Goal: Ask a question

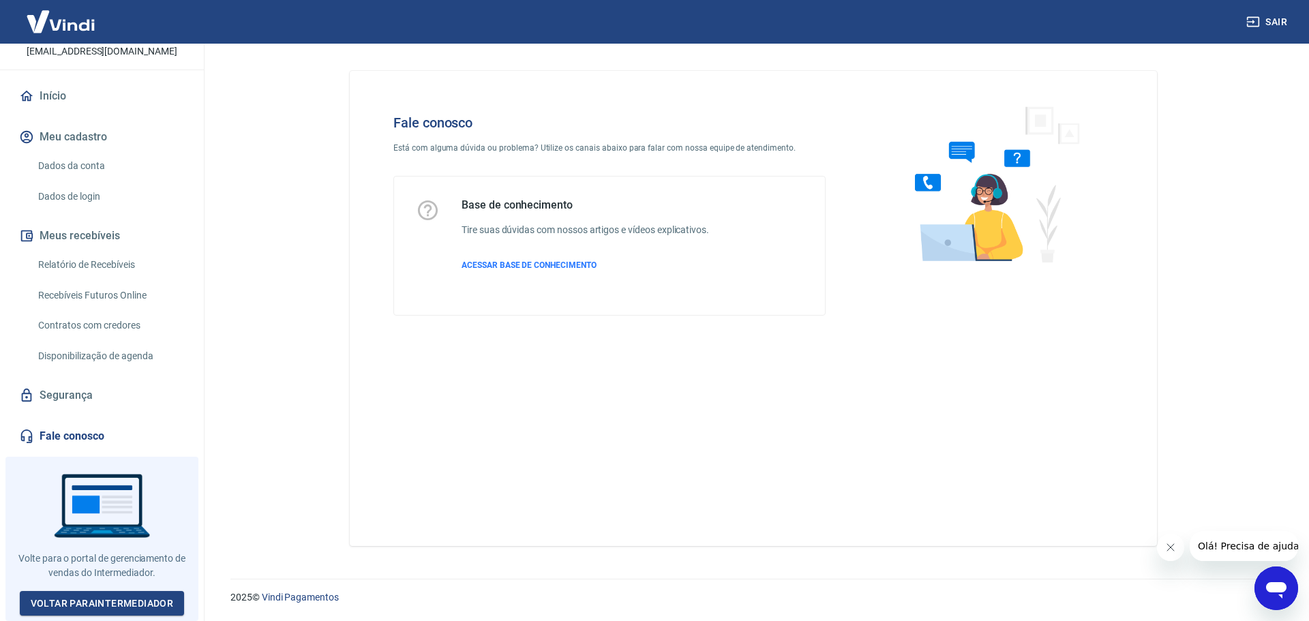
scroll to position [100, 0]
click at [104, 436] on link "Fale conosco" at bounding box center [101, 436] width 171 height 30
click at [1268, 591] on icon "Abrir janela de mensagens" at bounding box center [1276, 590] width 20 height 16
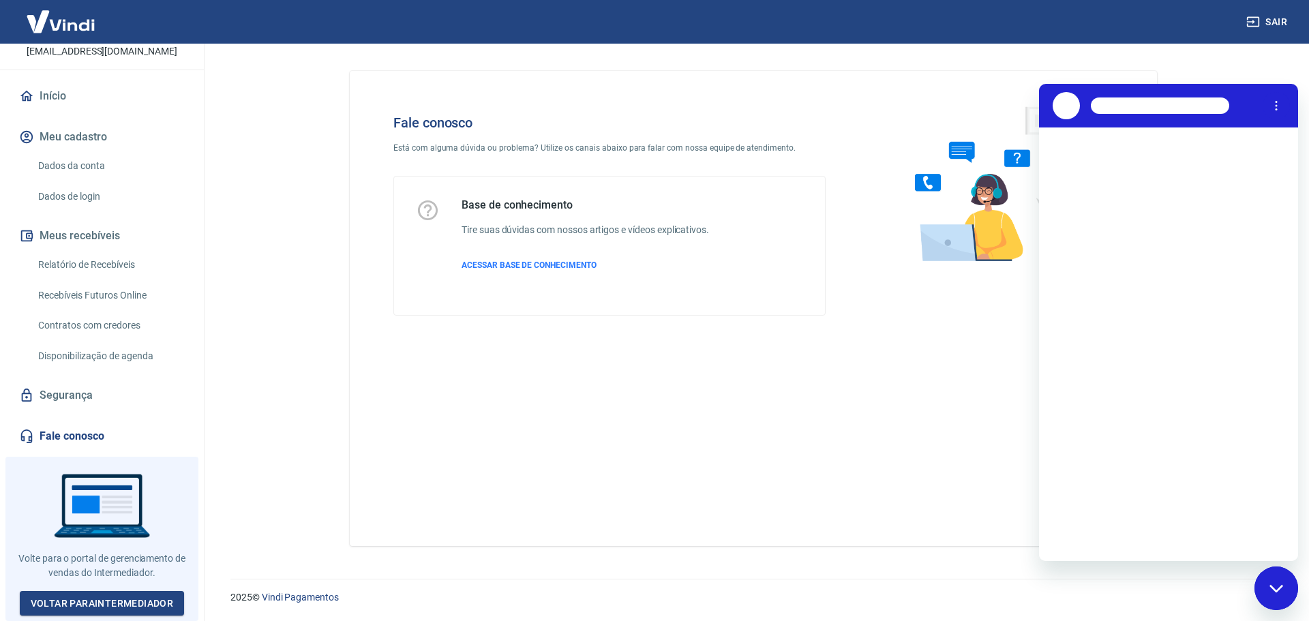
scroll to position [0, 0]
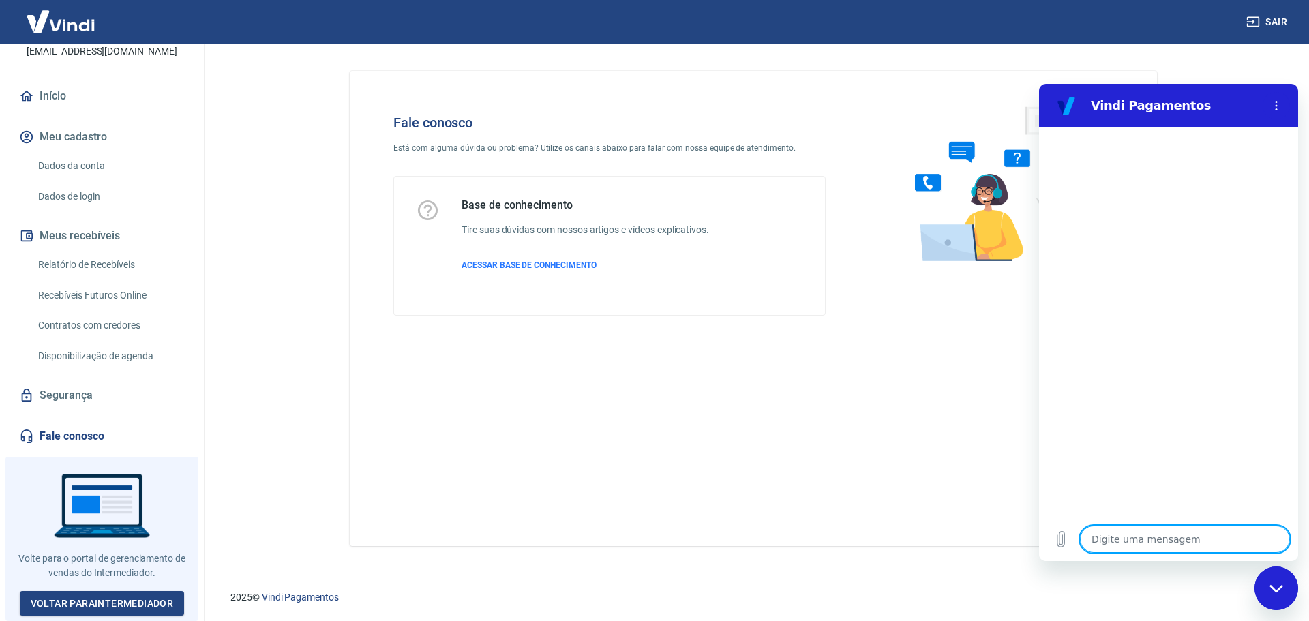
type textarea "a"
type textarea "x"
type textarea "at"
type textarea "x"
type textarea "ate"
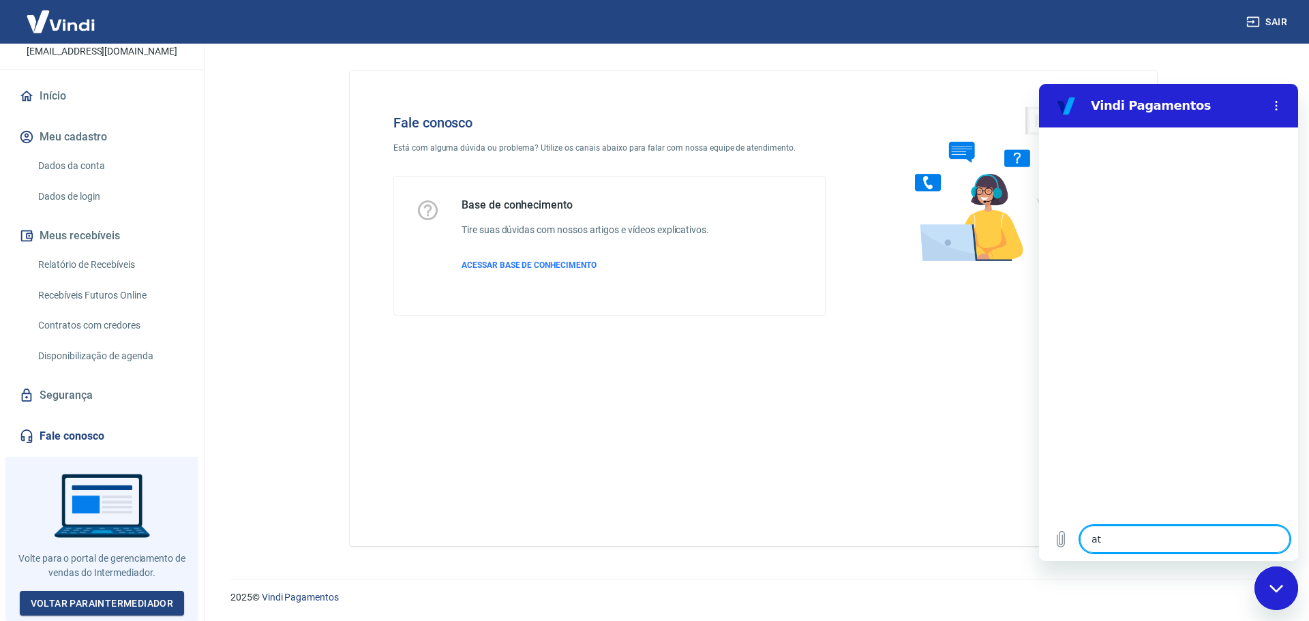
type textarea "x"
type textarea "aten"
type textarea "x"
type textarea "atend"
type textarea "x"
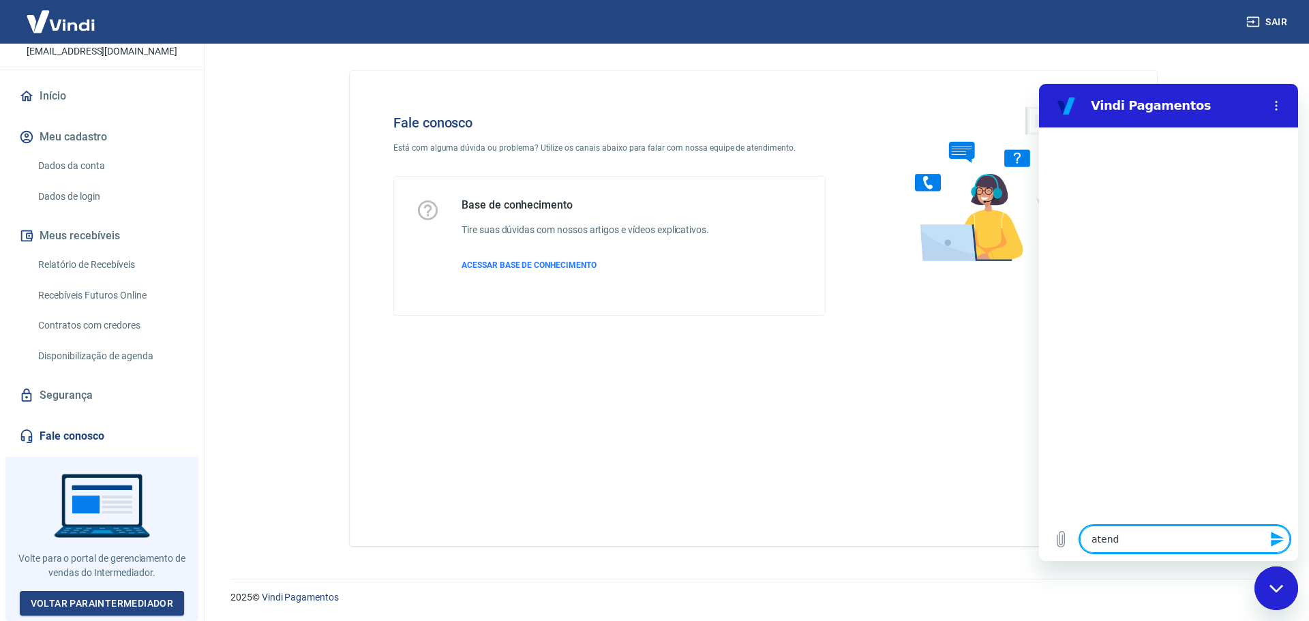
type textarea "atende"
type textarea "x"
type textarea "atenden"
type textarea "x"
type textarea "atendent"
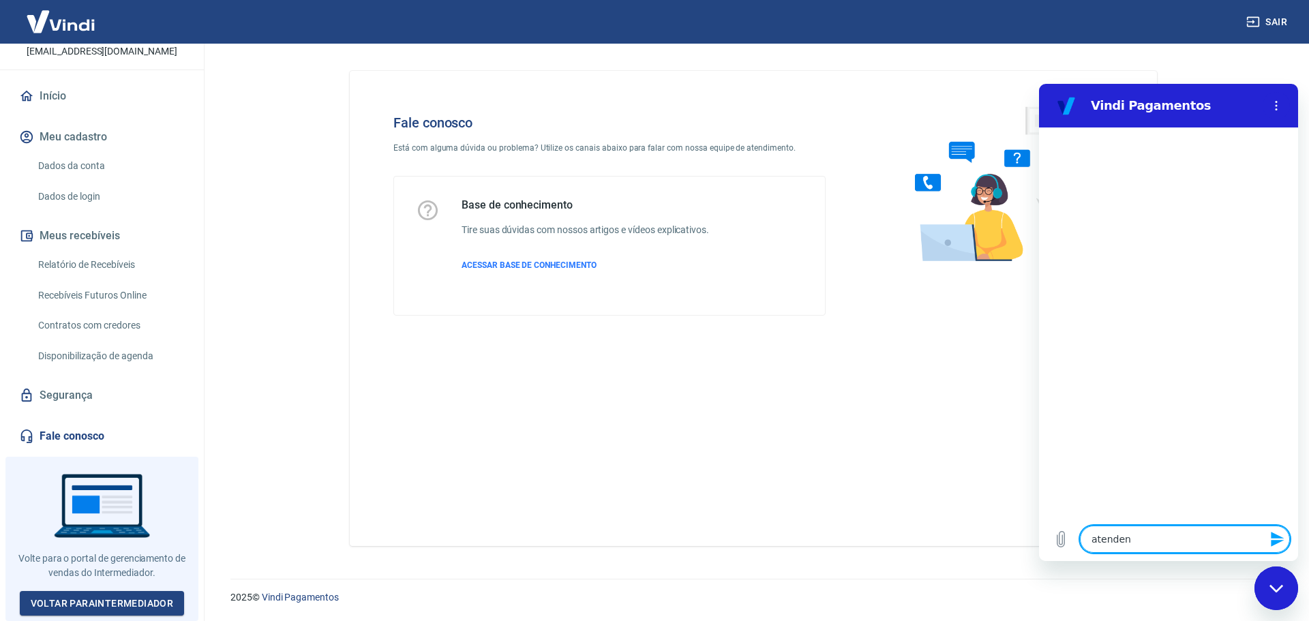
type textarea "x"
type textarea "atendente"
type textarea "x"
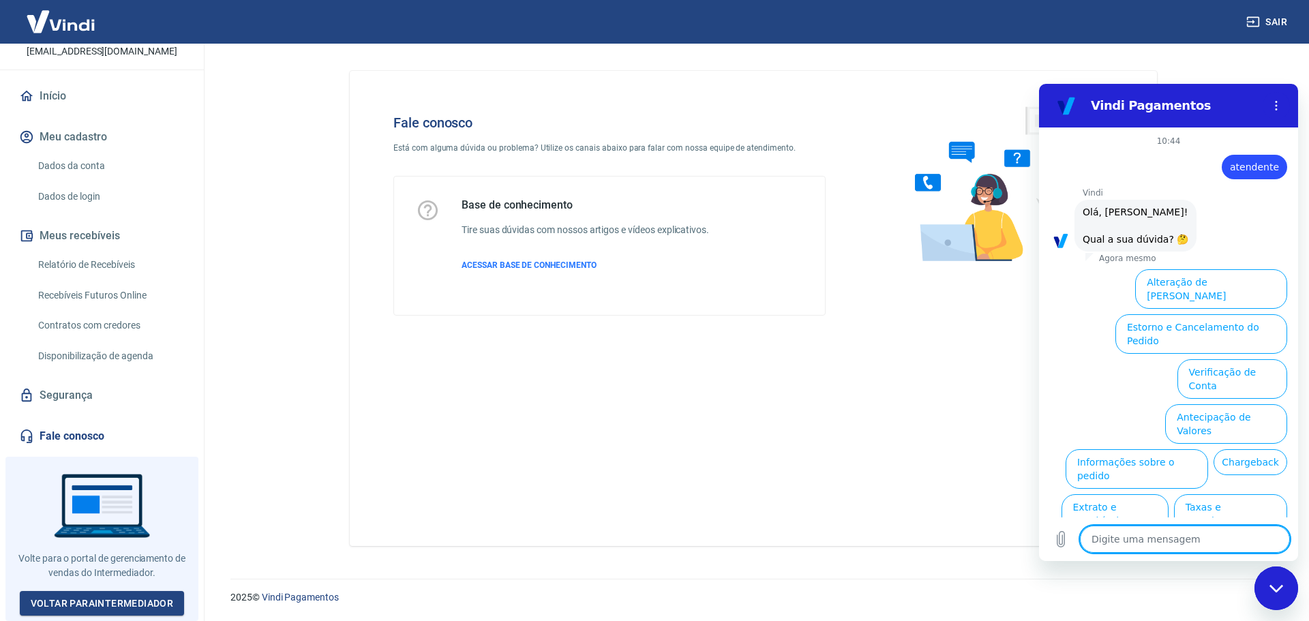
scroll to position [46, 0]
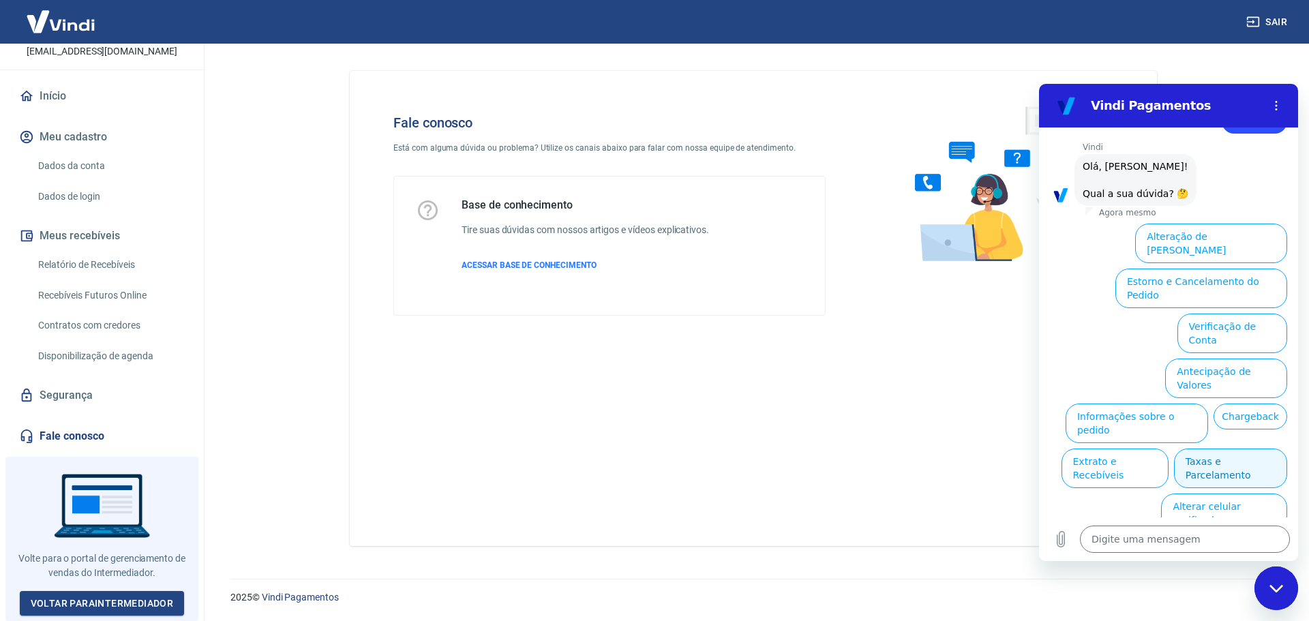
click at [1226, 448] on button "Taxas e Parcelamento" at bounding box center [1230, 468] width 113 height 40
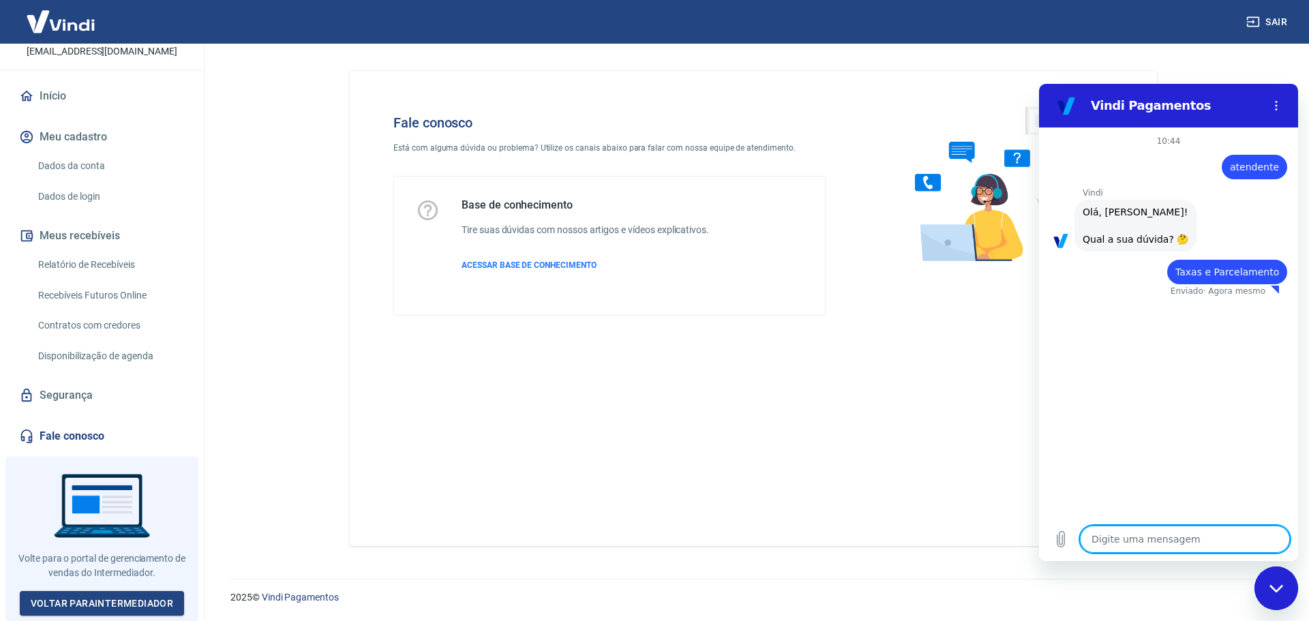
type textarea "x"
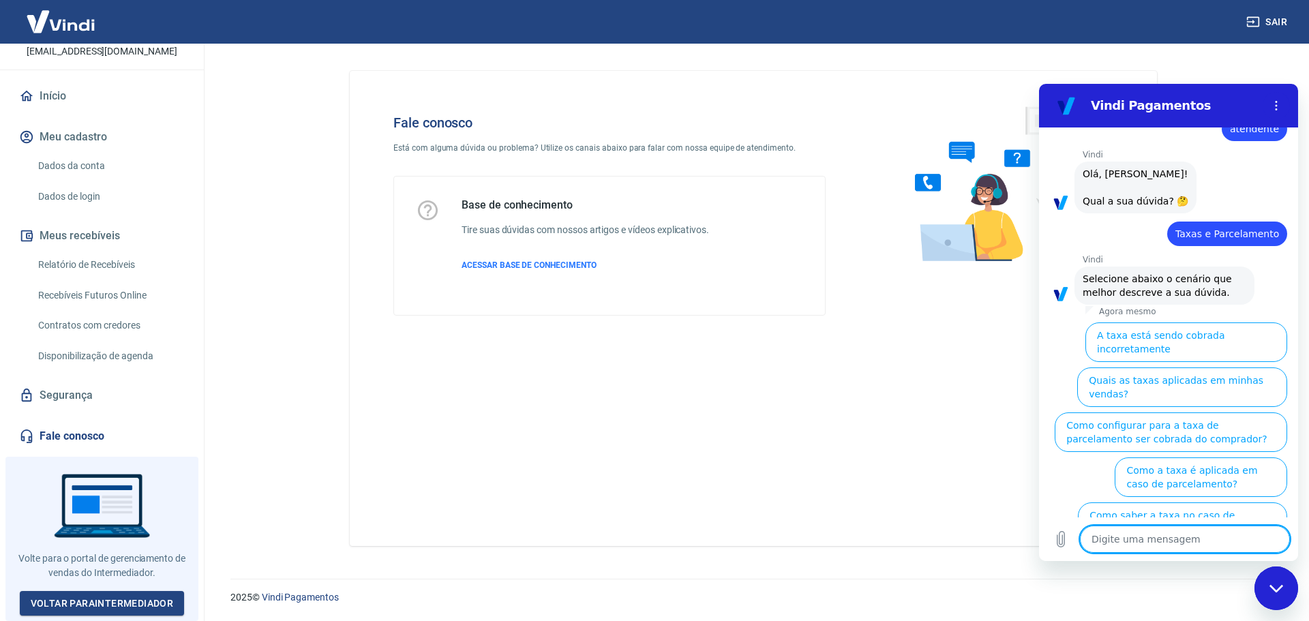
scroll to position [39, 0]
type textarea "a"
type textarea "x"
type textarea "at"
type textarea "x"
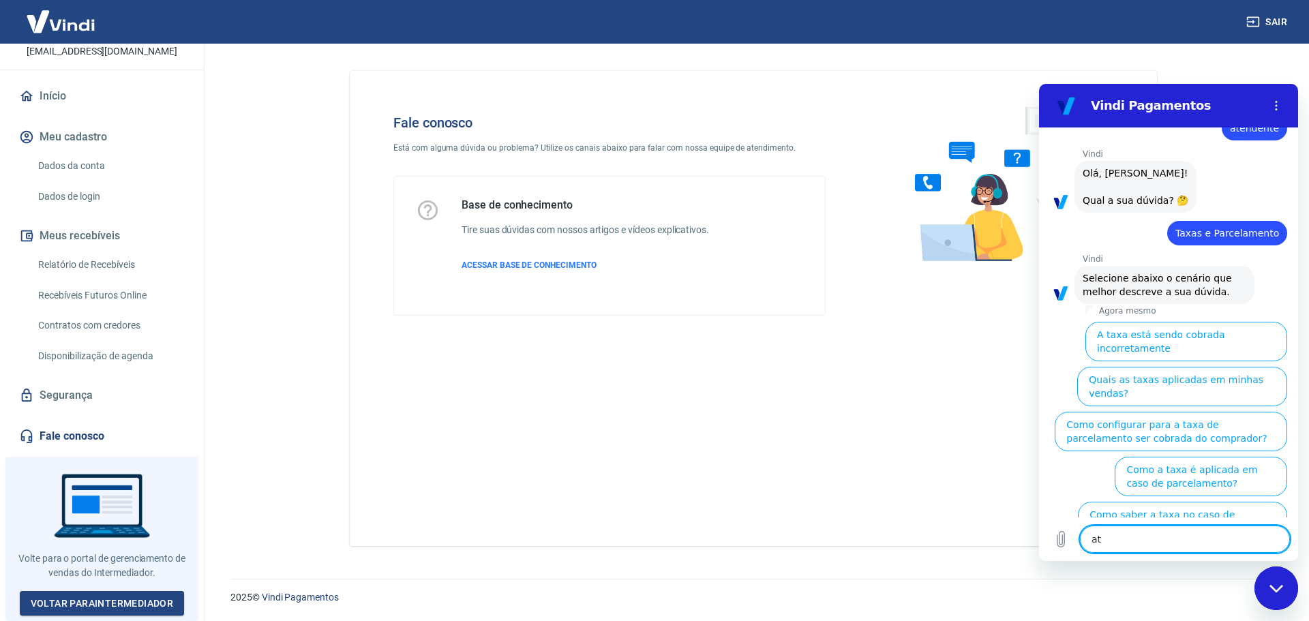
type textarea "ate"
type textarea "x"
type textarea "aten"
type textarea "x"
type textarea "atend"
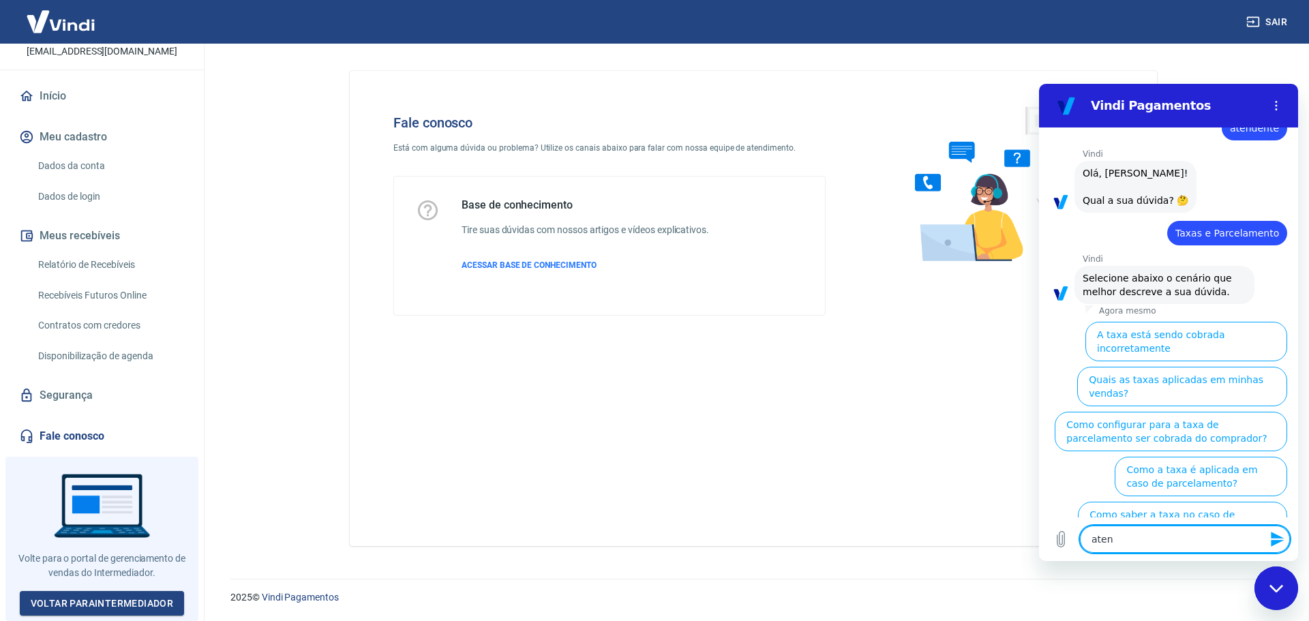
type textarea "x"
type textarea "atende"
type textarea "x"
type textarea "atenden"
type textarea "x"
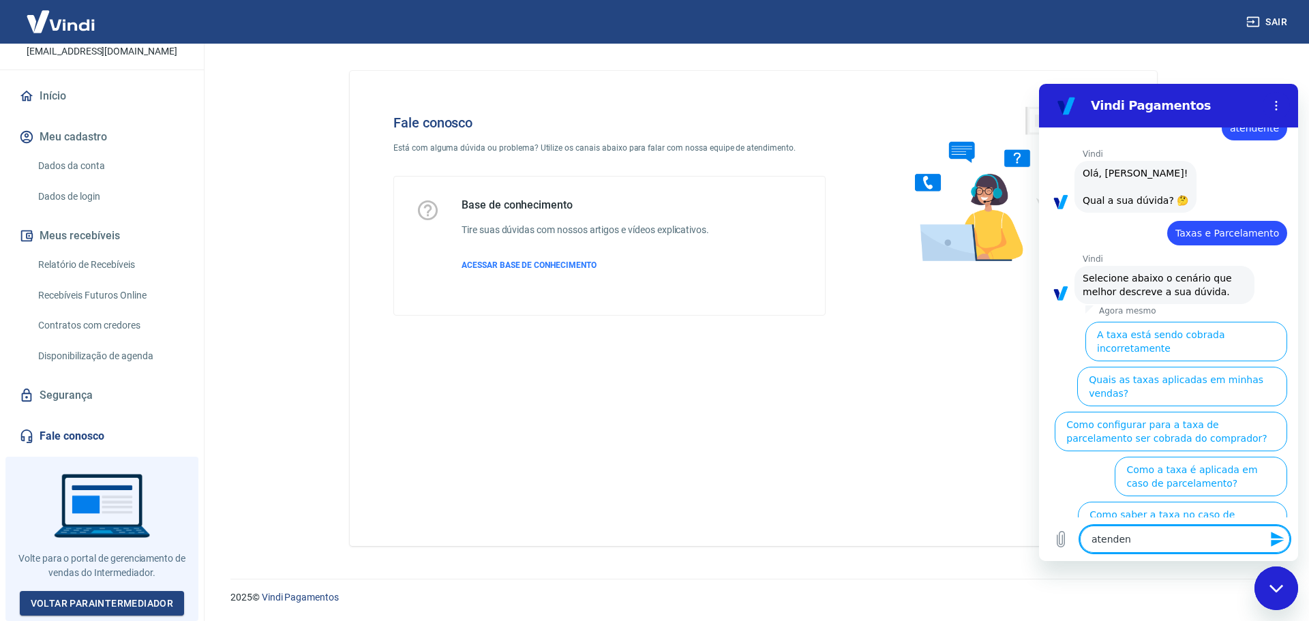
type textarea "atendent"
type textarea "x"
type textarea "atendente"
type textarea "x"
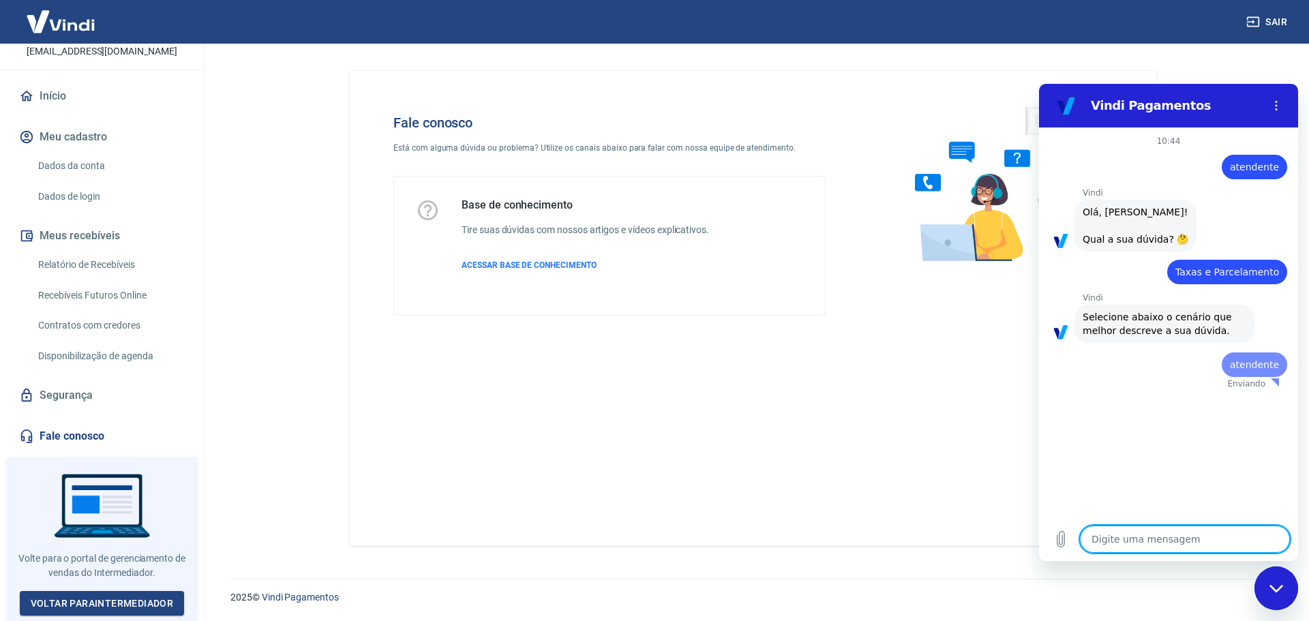
scroll to position [0, 0]
type textarea "x"
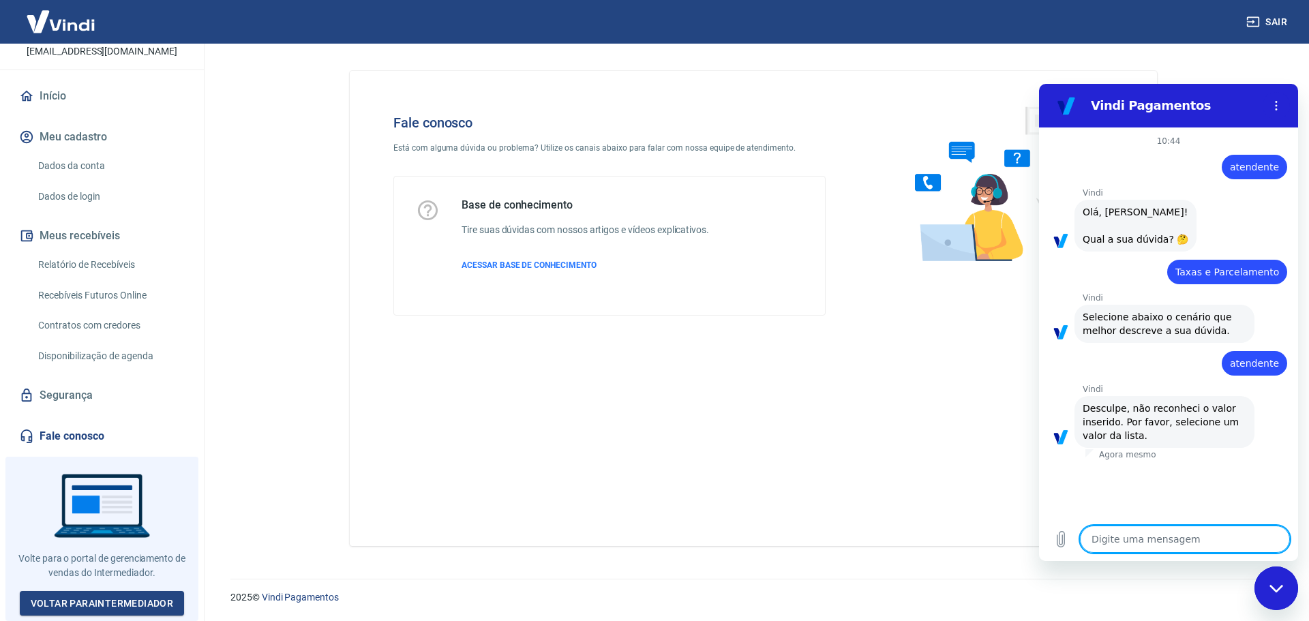
click at [1172, 534] on textarea at bounding box center [1185, 538] width 210 height 27
type textarea "v"
type textarea "x"
type textarea "vo"
type textarea "x"
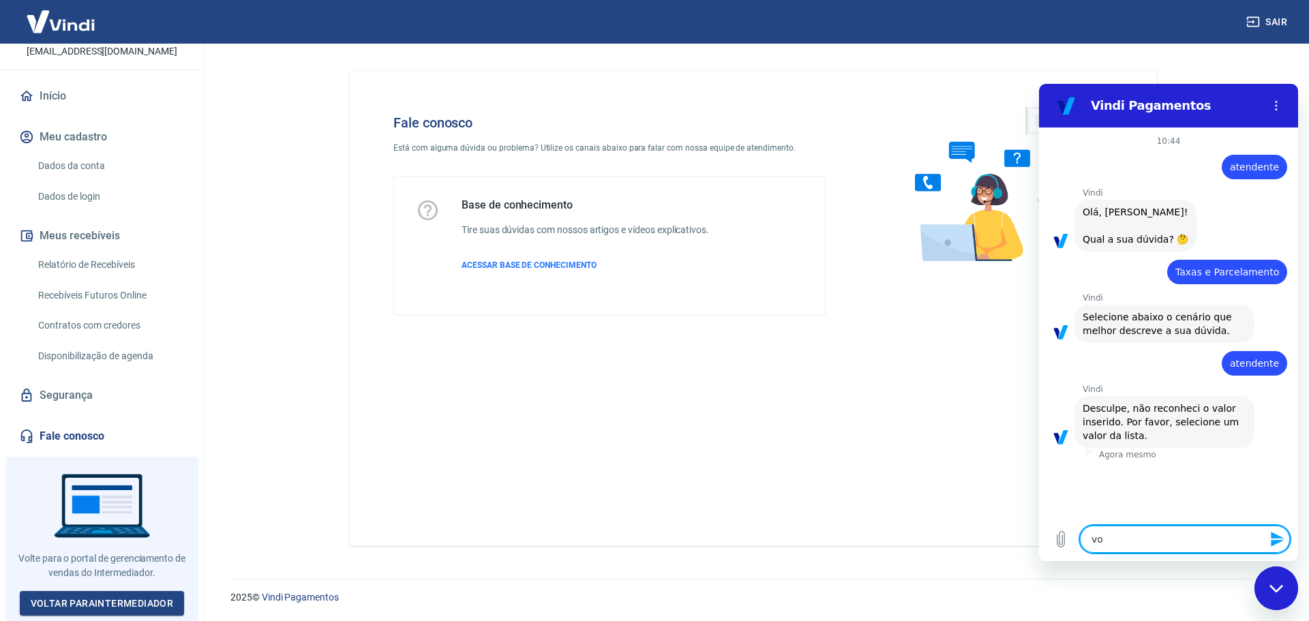
type textarea "vol"
type textarea "x"
type textarea "volt"
type textarea "x"
type textarea "volta"
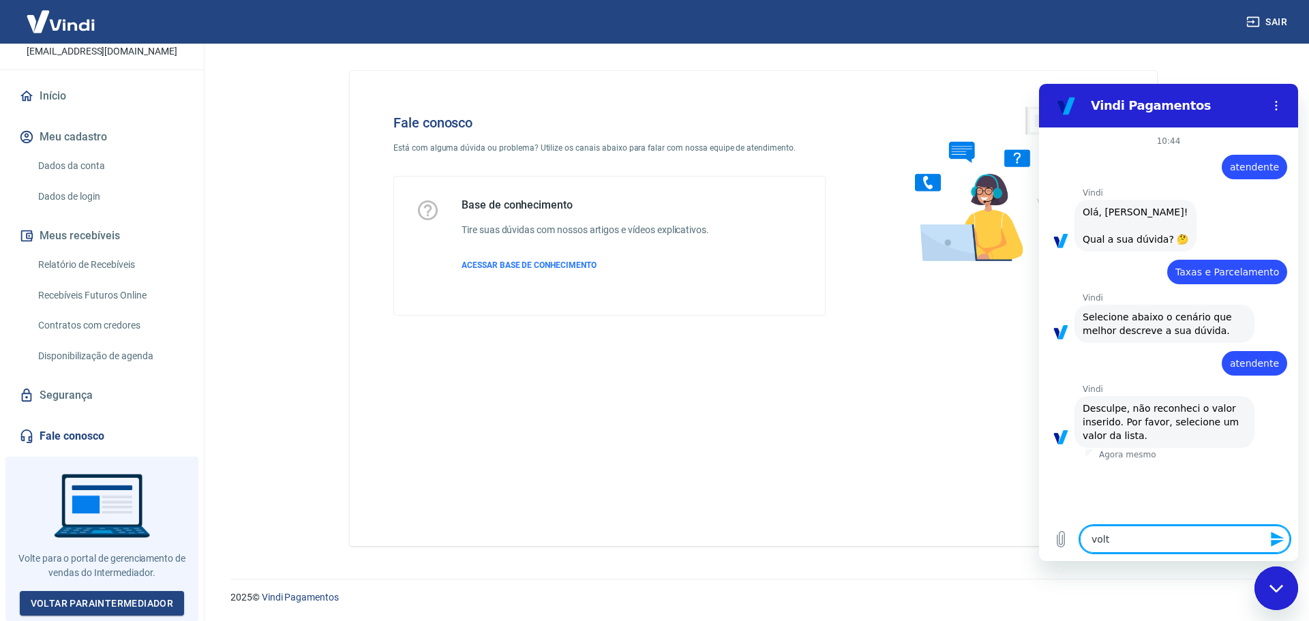
type textarea "x"
type textarea "voltar"
type textarea "x"
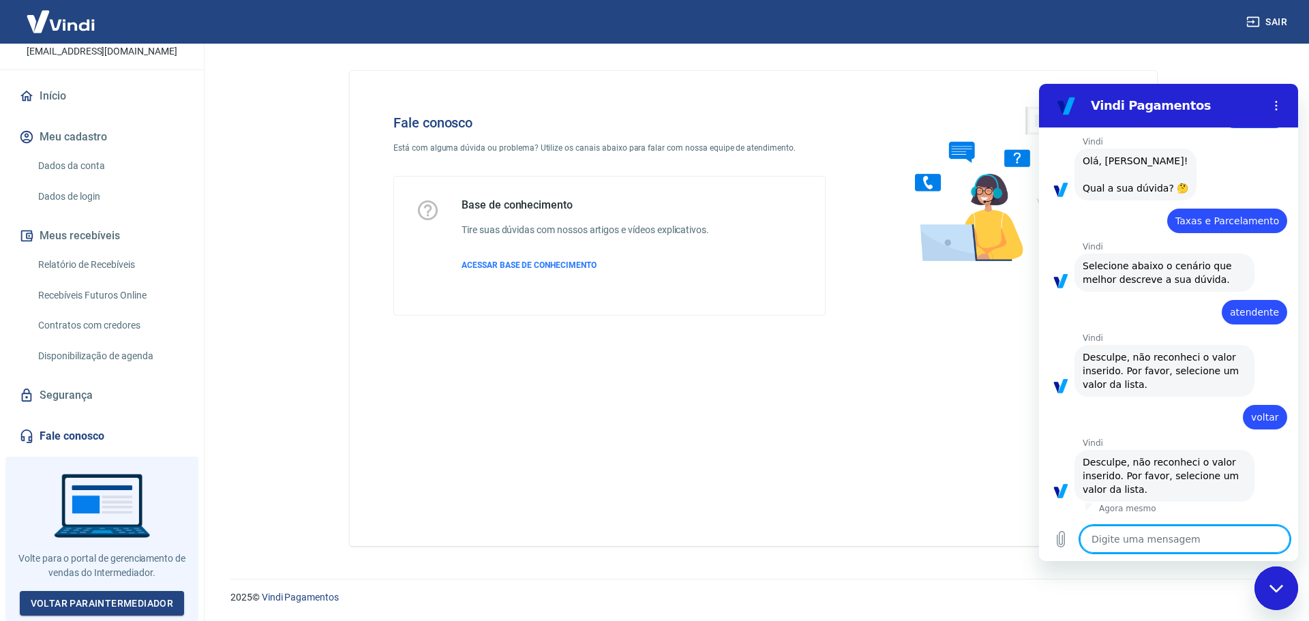
scroll to position [65, 0]
click at [1278, 96] on button "Menu de opções" at bounding box center [1275, 105] width 27 height 27
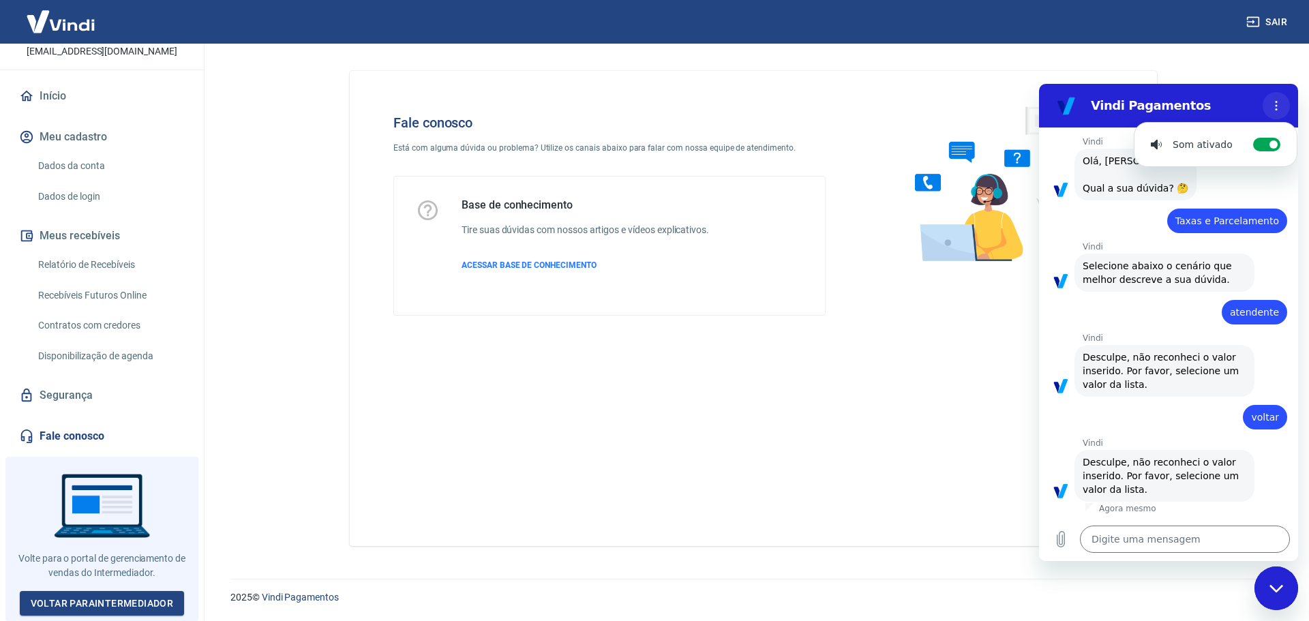
click at [1280, 93] on button "Menu de opções" at bounding box center [1275, 105] width 27 height 27
click at [1287, 591] on div "Fechar janela de mensagens" at bounding box center [1275, 588] width 41 height 41
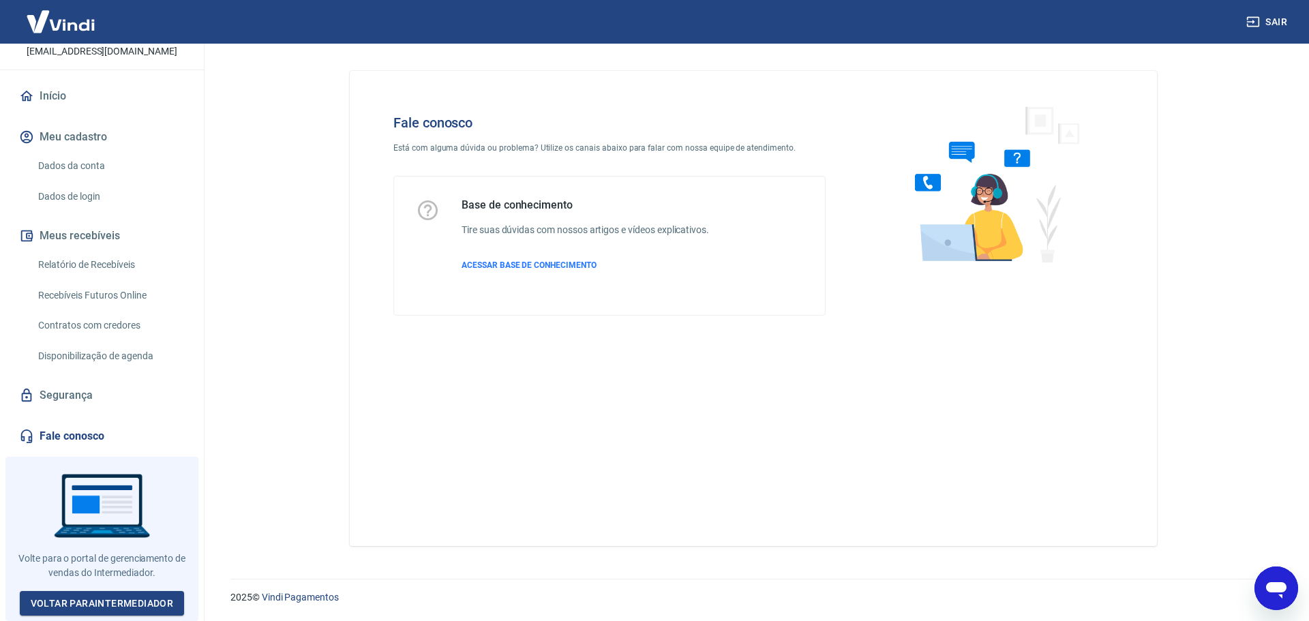
click at [1281, 589] on icon "Abrir janela de mensagens" at bounding box center [1276, 590] width 20 height 16
type textarea "x"
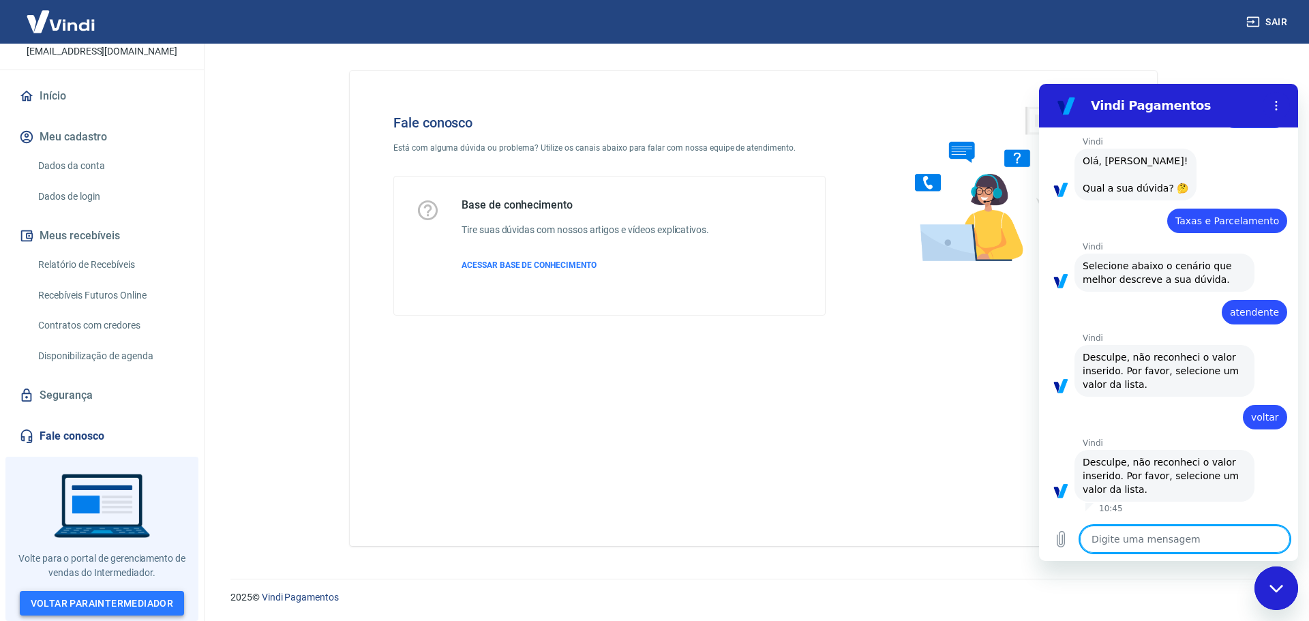
click at [83, 602] on link "Voltar para Intermediador" at bounding box center [102, 603] width 165 height 25
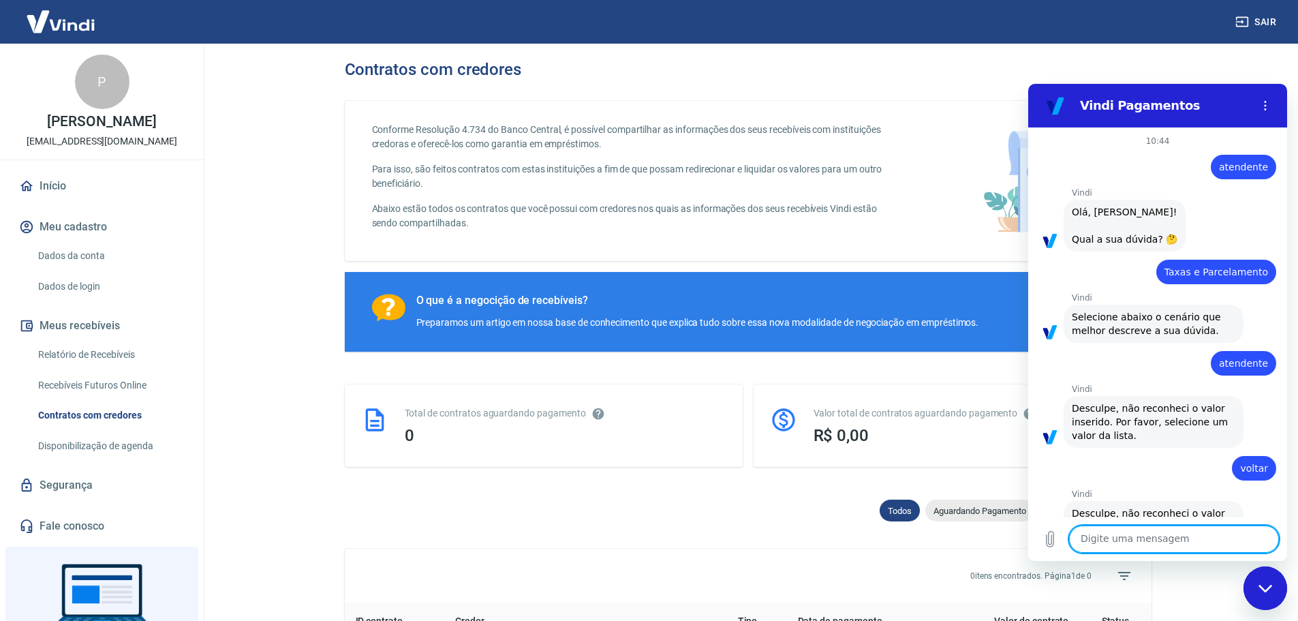
scroll to position [65, 0]
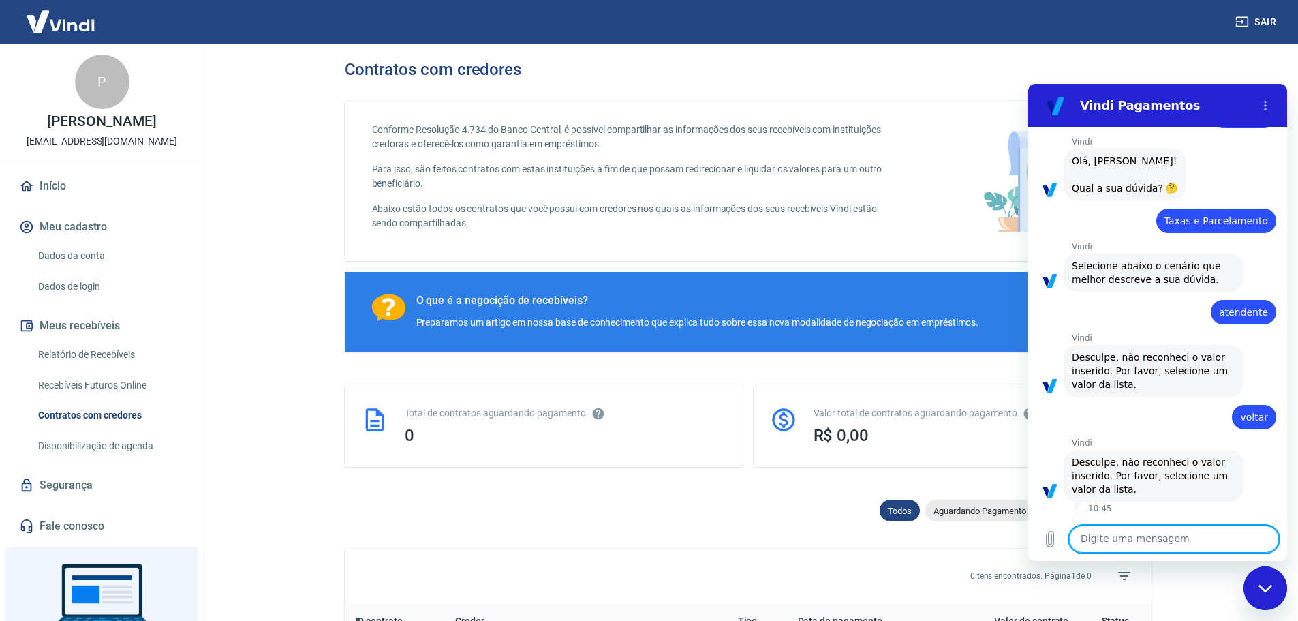
click at [1268, 589] on icon "Fechar janela de mensagens" at bounding box center [1265, 587] width 14 height 7
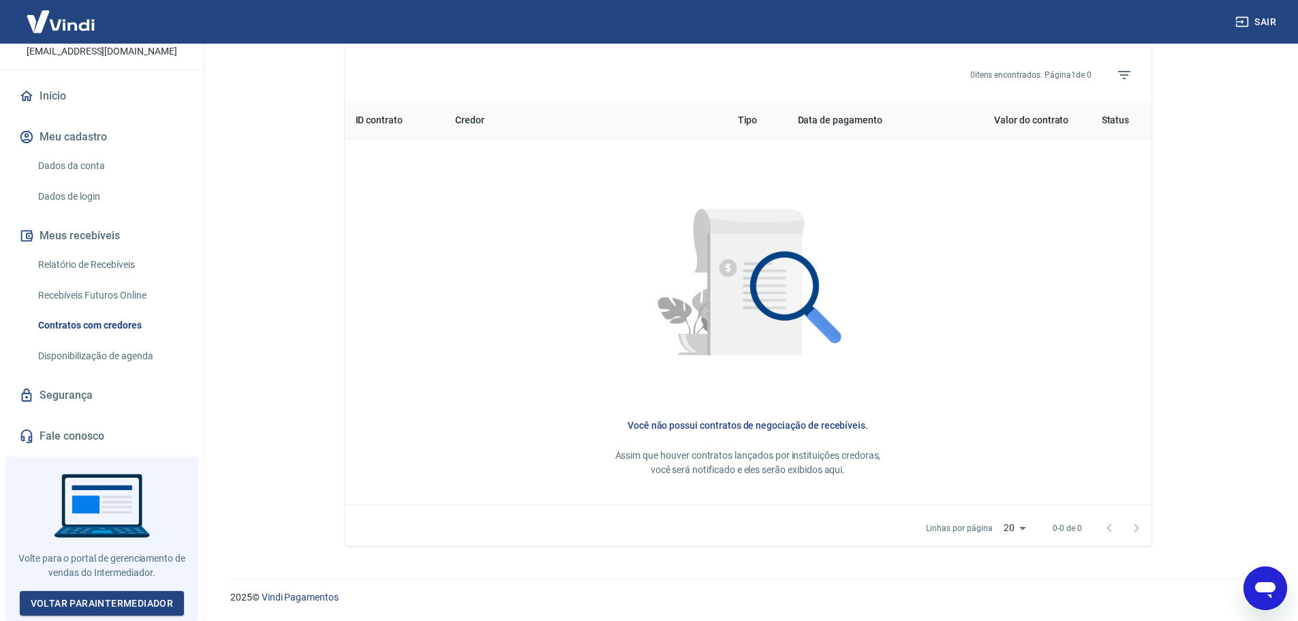
scroll to position [100, 0]
click at [80, 442] on link "Fale conosco" at bounding box center [101, 436] width 171 height 30
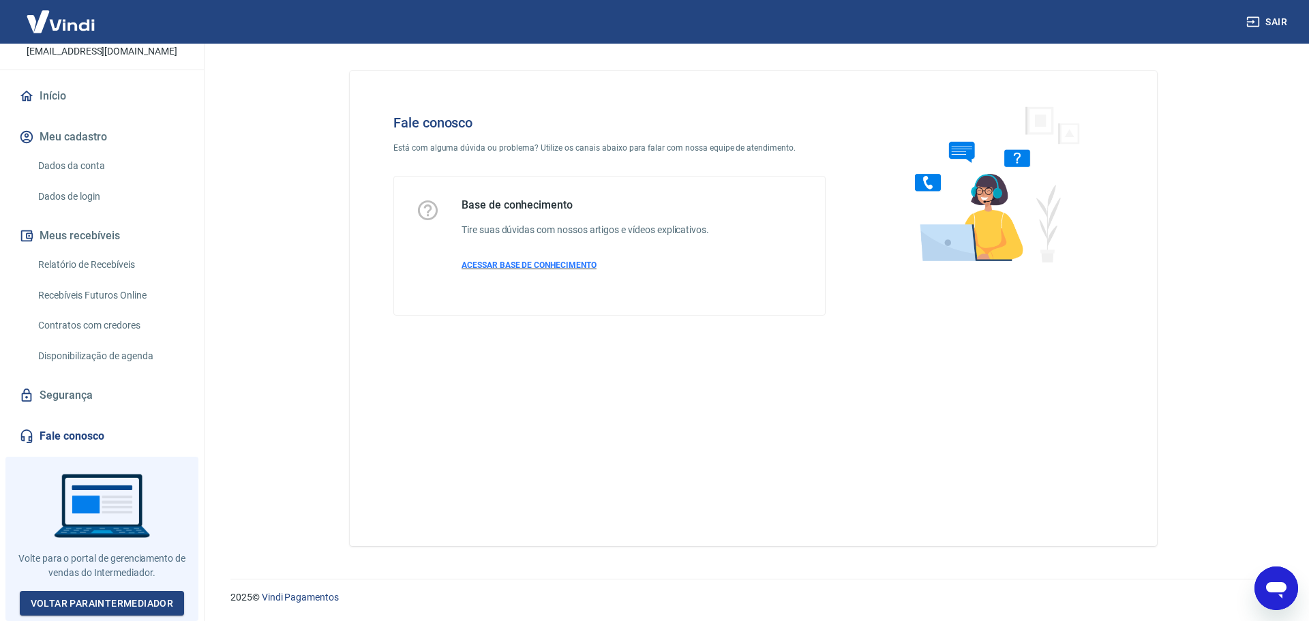
click at [489, 265] on span "ACESSAR BASE DE CONHECIMENTO" at bounding box center [528, 265] width 135 height 10
